Goal: Use online tool/utility

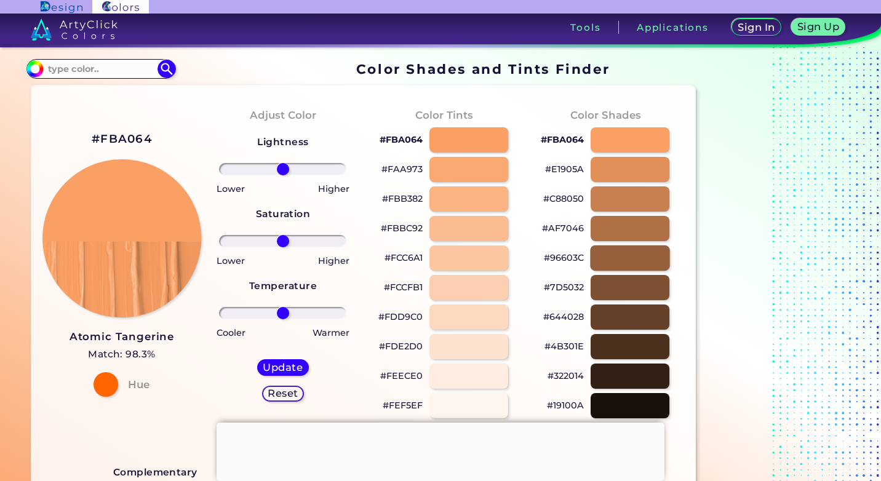
click at [632, 252] on div at bounding box center [630, 258] width 79 height 25
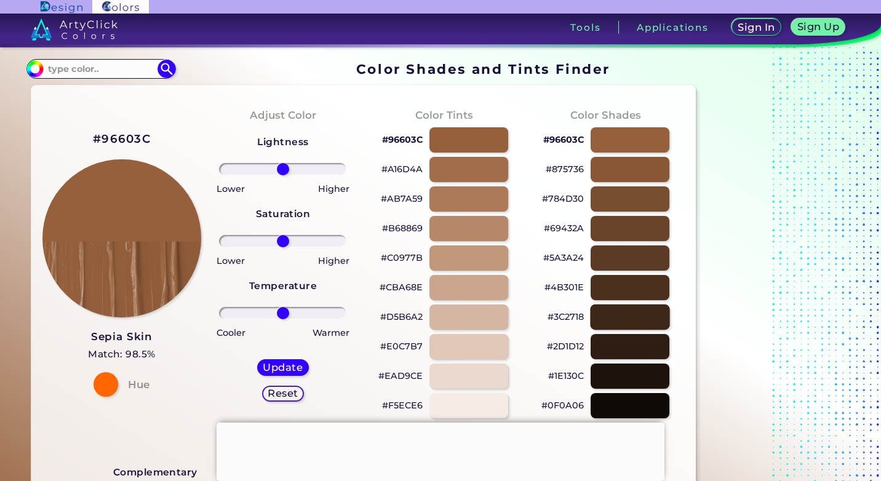
click at [630, 322] on div at bounding box center [630, 317] width 79 height 25
type input "#3c2718"
